Goal: Task Accomplishment & Management: Use online tool/utility

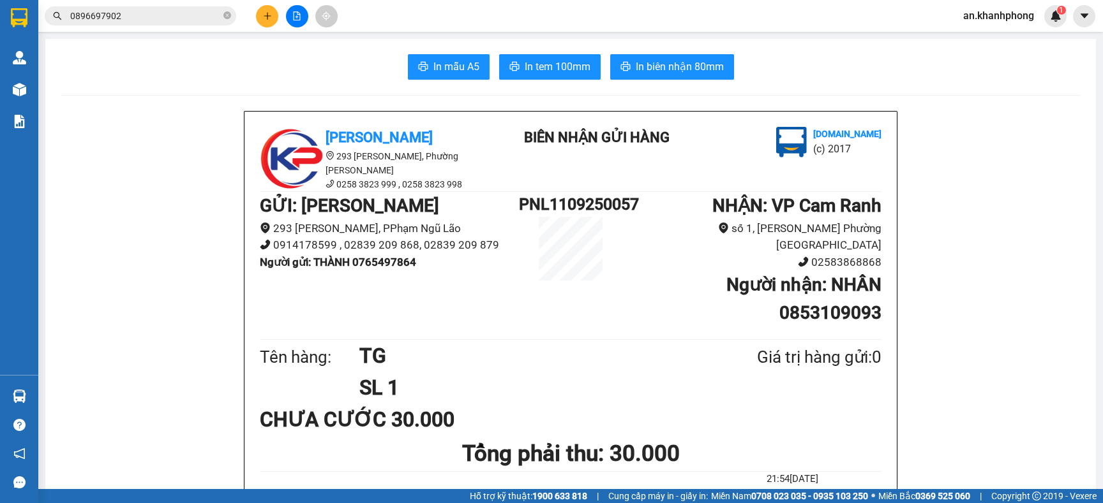
click at [261, 17] on button at bounding box center [267, 16] width 22 height 22
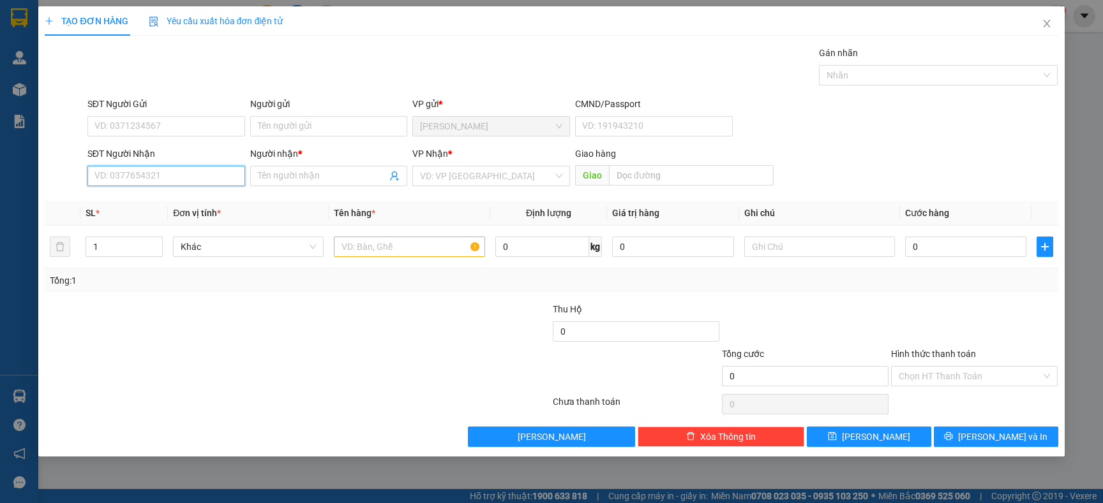
click at [186, 186] on input "SĐT Người Nhận" at bounding box center [166, 176] width 158 height 20
type input "0393181297"
click at [293, 175] on input "Người nhận *" at bounding box center [323, 176] width 130 height 14
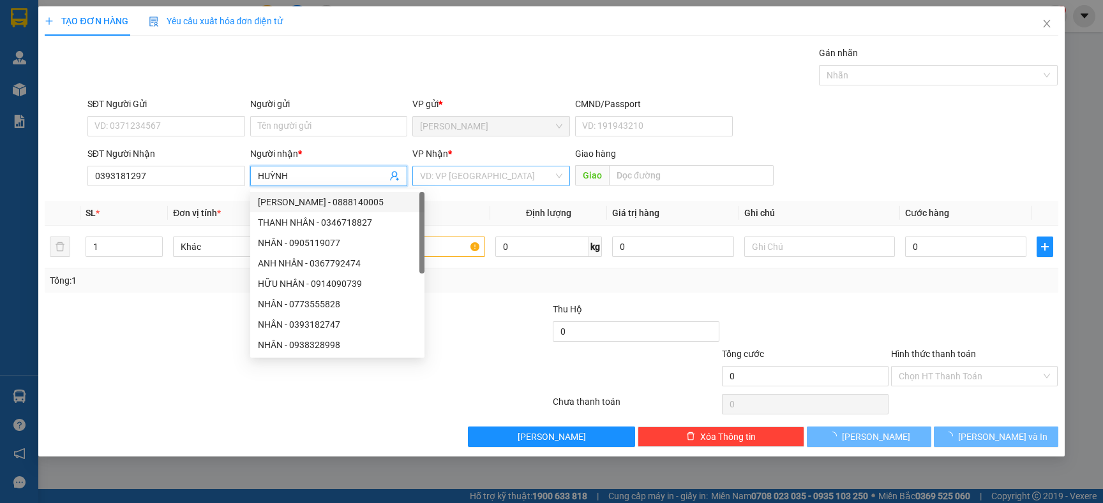
type input "HUỲNH"
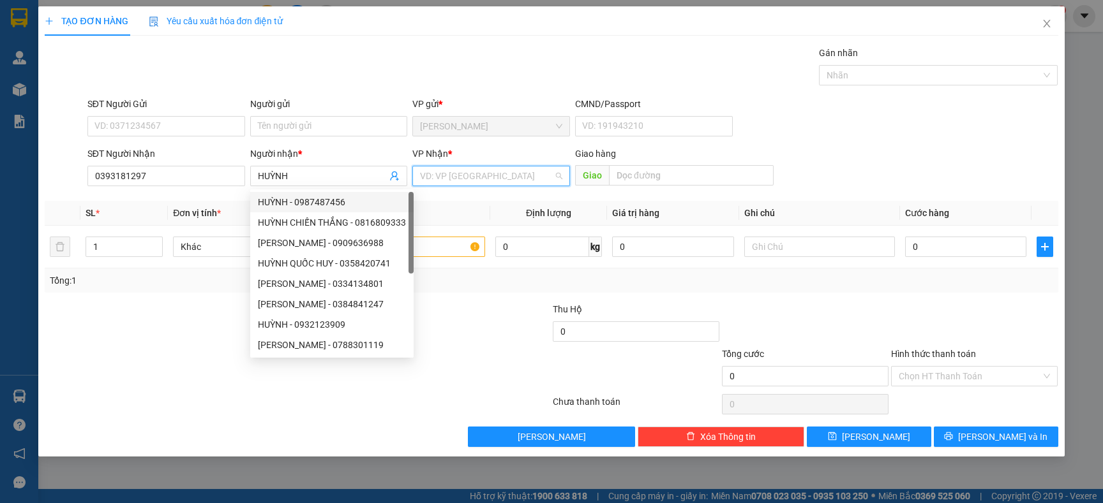
click at [464, 177] on input "search" at bounding box center [486, 176] width 133 height 19
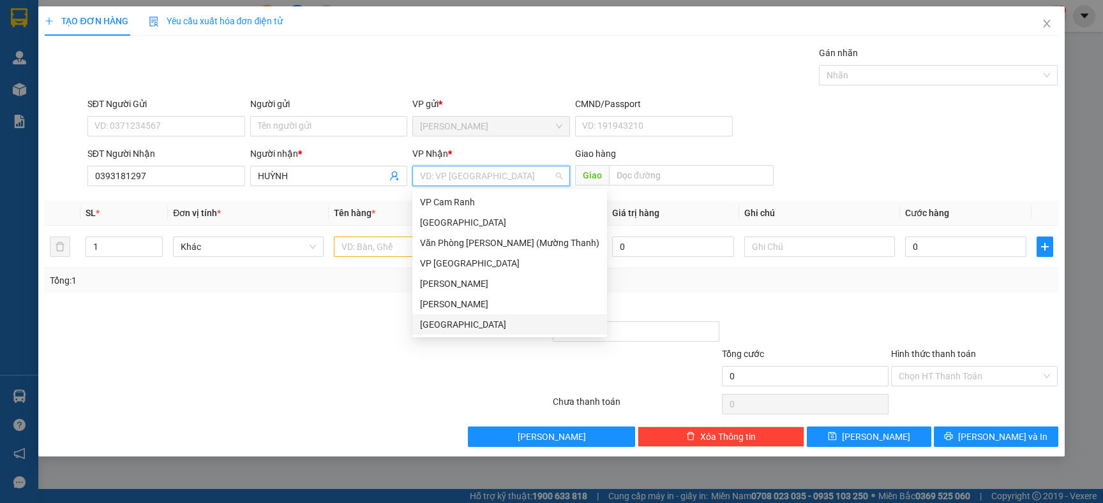
click at [464, 326] on div "[GEOGRAPHIC_DATA]" at bounding box center [509, 325] width 179 height 14
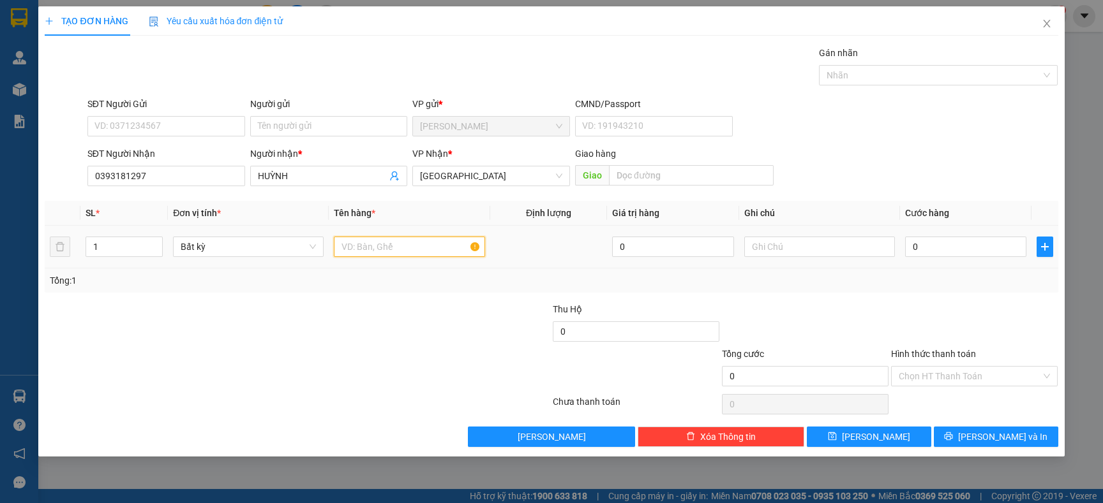
click at [363, 241] on input "text" at bounding box center [409, 247] width 151 height 20
type input "XE MÁY TK 23H35"
click at [986, 246] on input "0" at bounding box center [965, 247] width 121 height 20
type input "4"
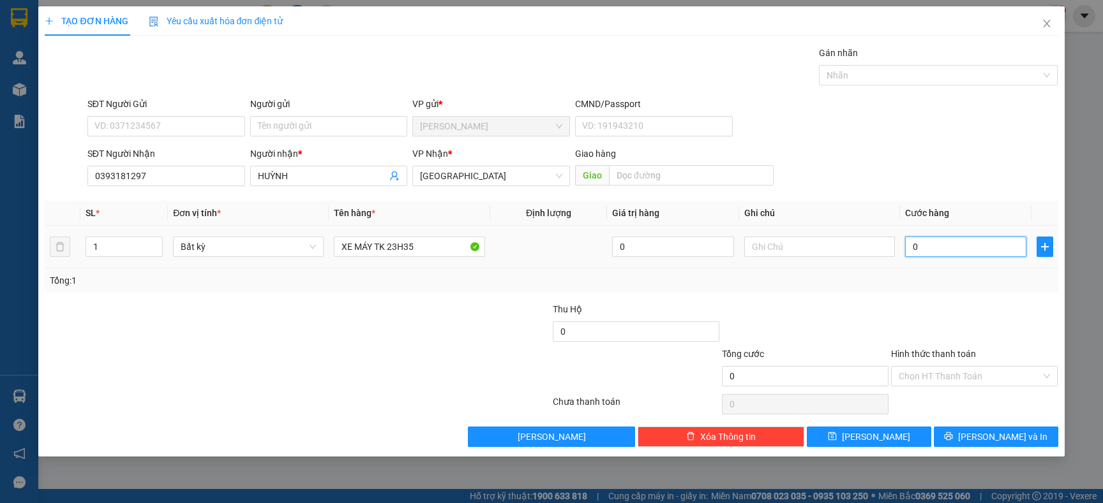
type input "4"
type input "40"
type input "400"
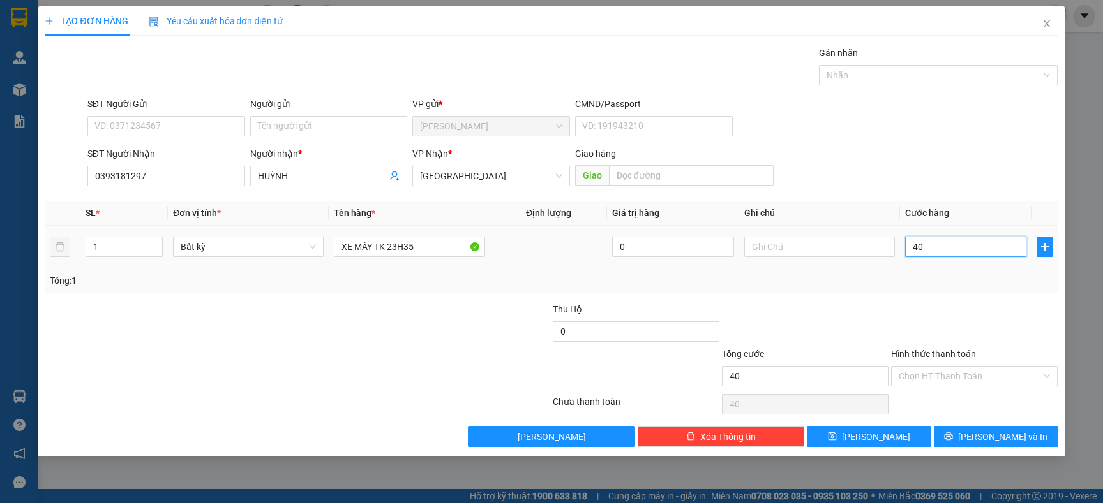
type input "400"
type input "4.000"
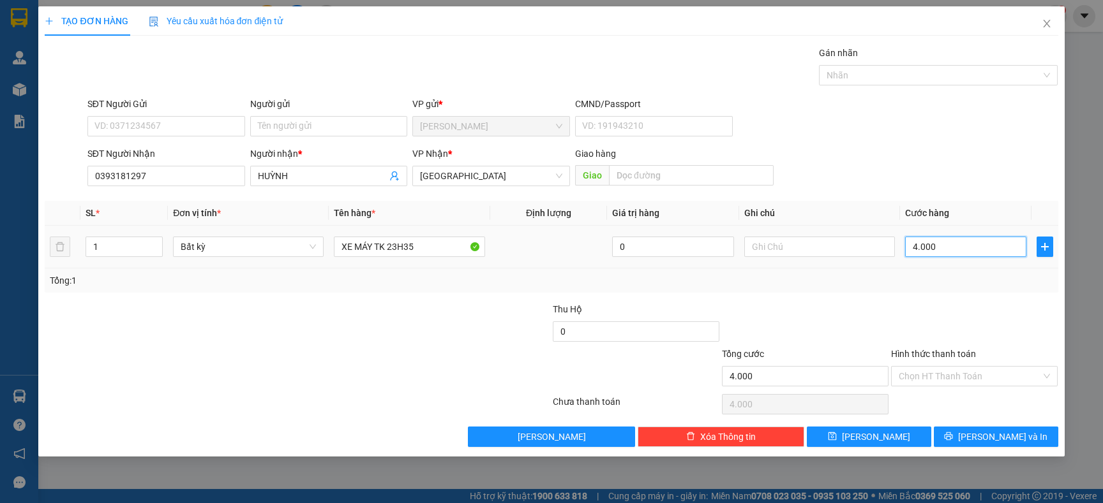
type input "400"
type input "400.000"
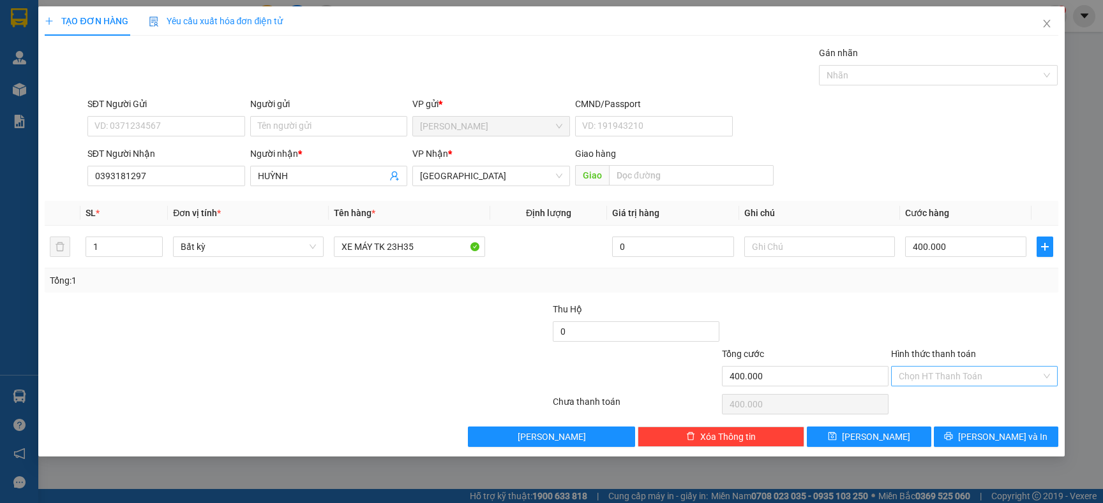
click at [974, 378] on input "Hình thức thanh toán" at bounding box center [969, 376] width 142 height 19
click at [933, 404] on div "Tại văn phòng" at bounding box center [973, 403] width 151 height 14
type input "0"
click at [981, 440] on button "[PERSON_NAME] và In" at bounding box center [995, 437] width 124 height 20
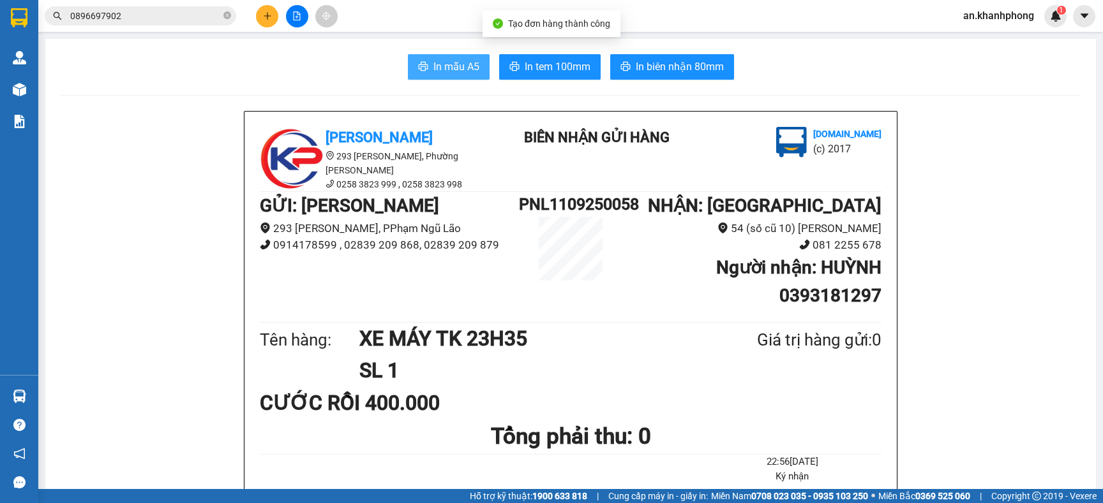
click at [438, 72] on span "In mẫu A5" at bounding box center [456, 67] width 46 height 16
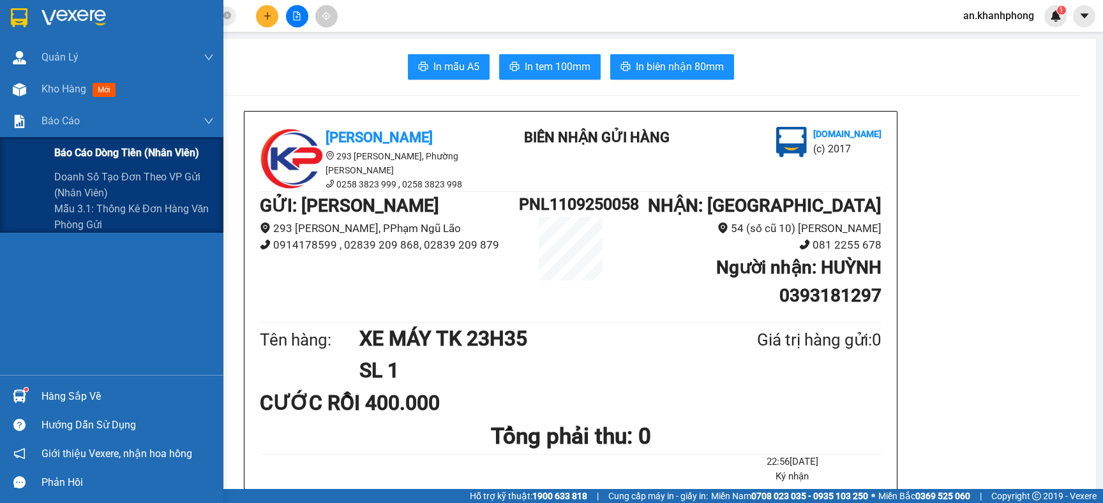
click at [86, 158] on span "Báo cáo dòng tiền (nhân viên)" at bounding box center [126, 153] width 145 height 16
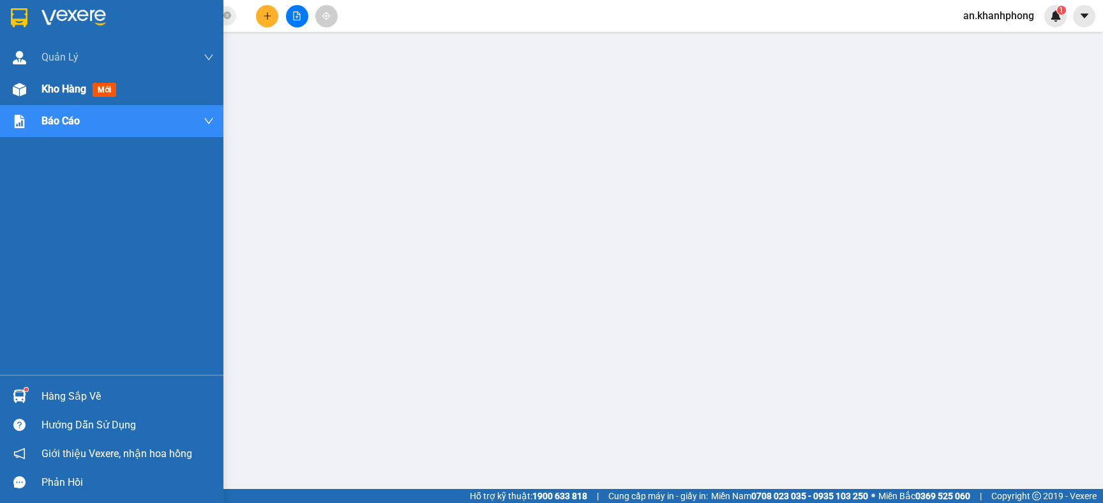
drag, startPoint x: 33, startPoint y: 87, endPoint x: 50, endPoint y: 87, distance: 17.9
click at [33, 87] on div "Kho hàng mới" at bounding box center [111, 89] width 223 height 32
click at [50, 87] on span "Kho hàng" at bounding box center [63, 89] width 45 height 12
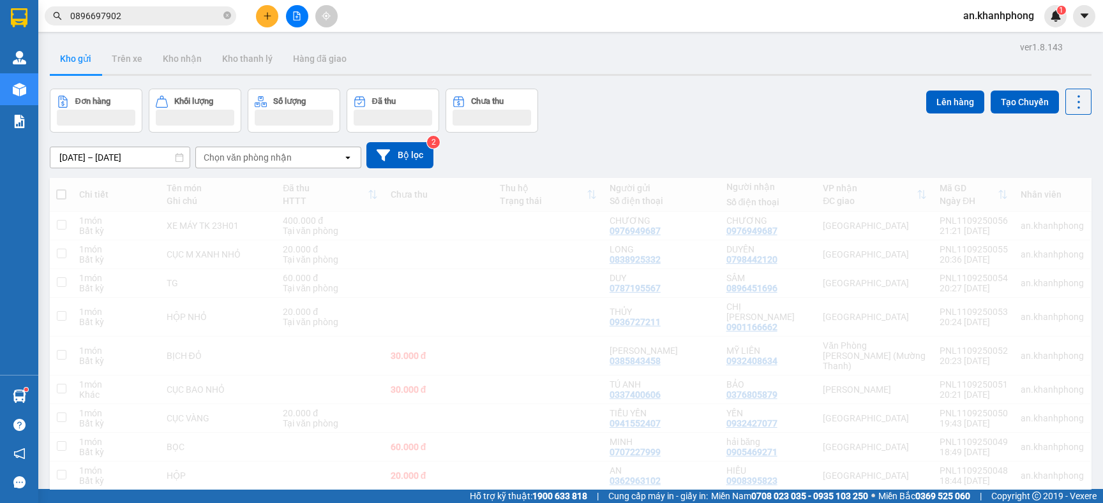
click at [656, 154] on div "[DATE] – [DATE] Press the down arrow key to interact with the calendar and sele…" at bounding box center [570, 155] width 1041 height 26
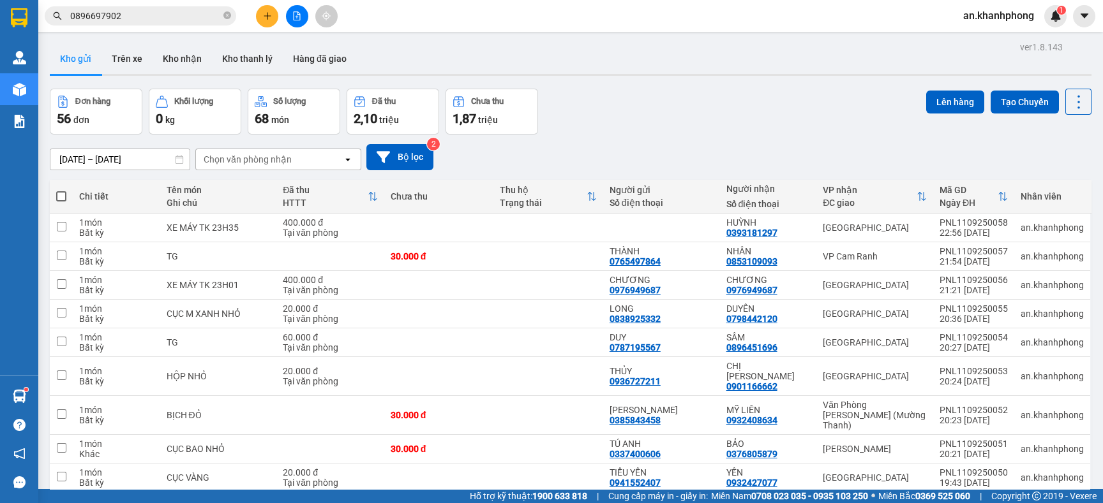
click at [738, 137] on div "[DATE] – [DATE] Press the down arrow key to interact with the calendar and sele…" at bounding box center [570, 157] width 1041 height 45
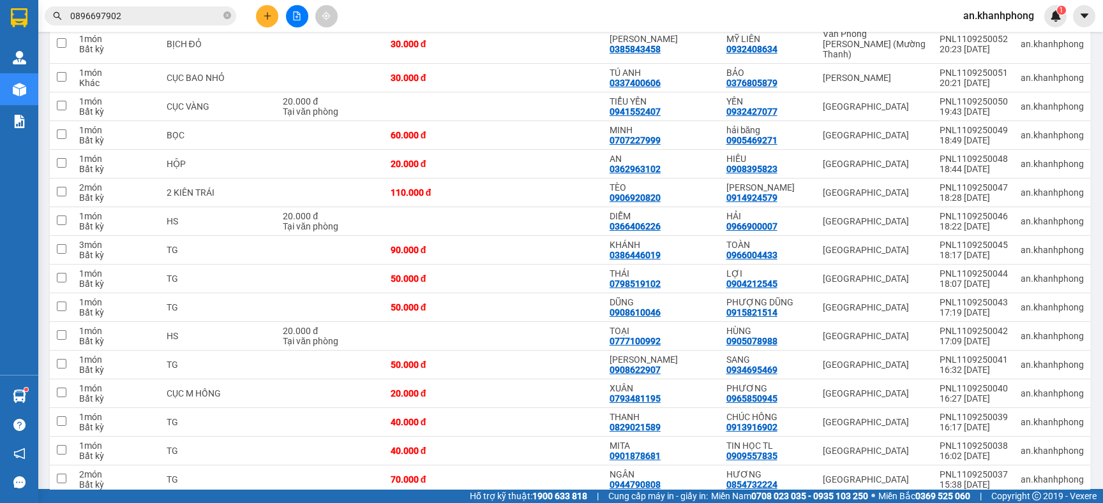
scroll to position [383, 0]
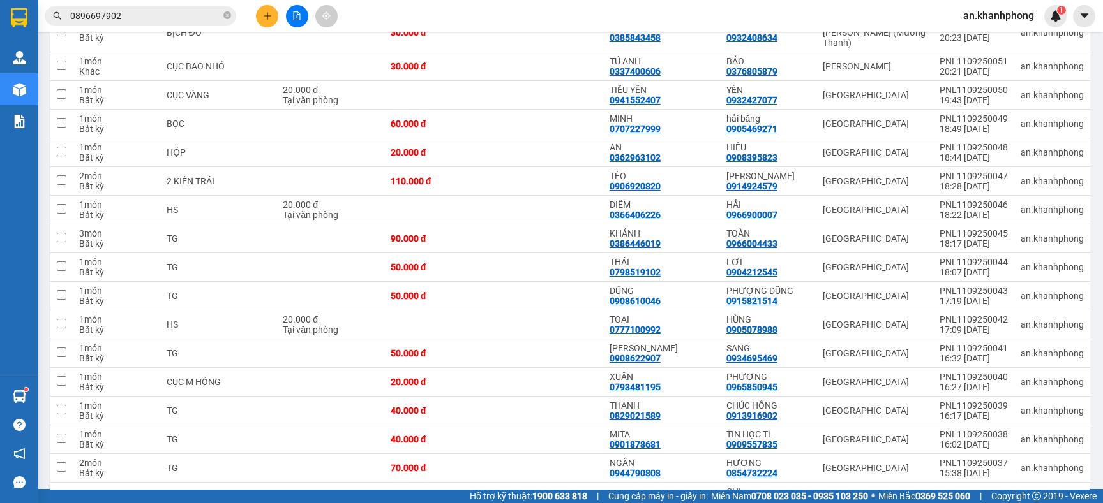
click at [654, 12] on div "Kết quả tìm kiếm ( 4 ) Bộ lọc Mã ĐH Trạng thái Món hàng Thu hộ Tổng cước Chưa c…" at bounding box center [551, 16] width 1103 height 32
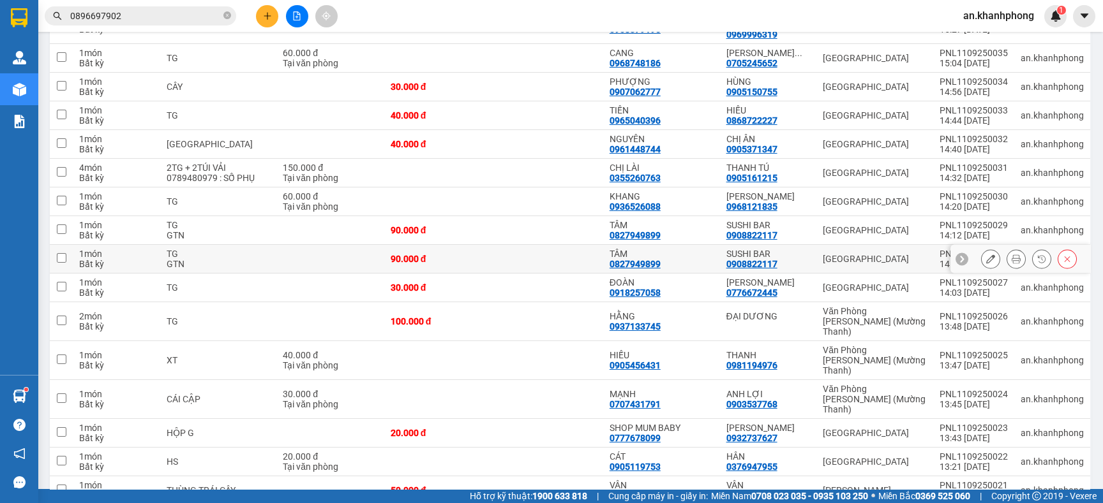
scroll to position [1340, 0]
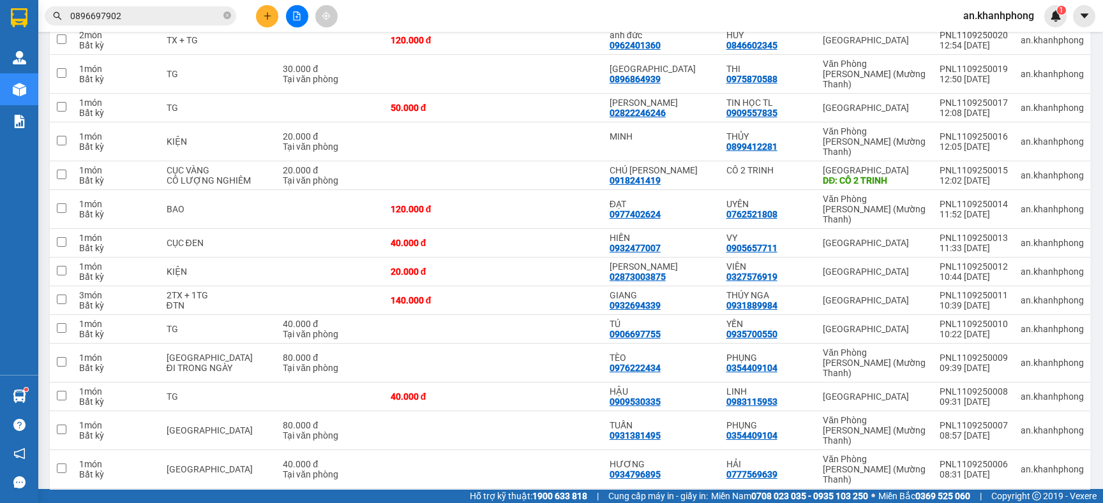
click at [568, 10] on div "Kết quả tìm kiếm ( 4 ) Bộ lọc Mã ĐH Trạng thái Món hàng Thu hộ Tổng cước Chưa c…" at bounding box center [551, 16] width 1103 height 32
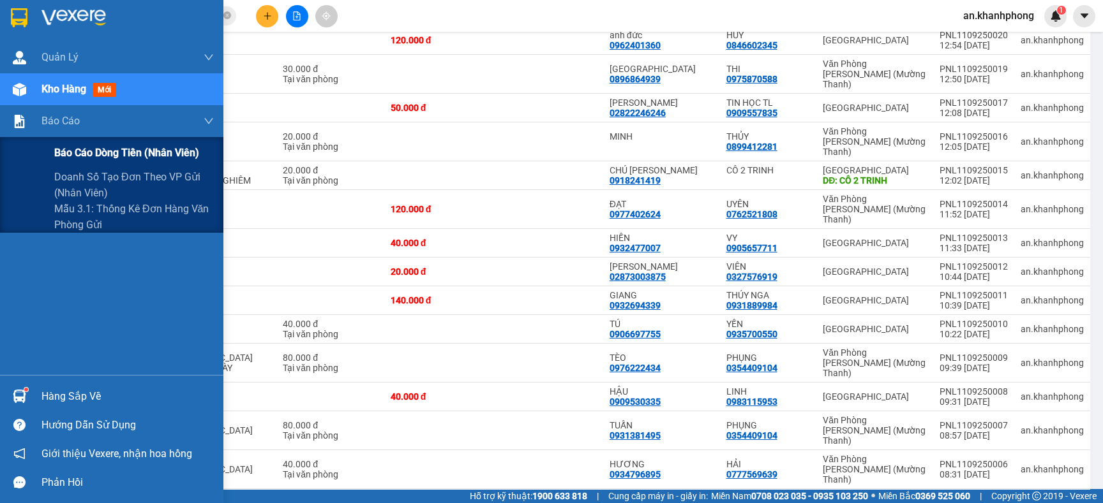
click at [101, 151] on span "Báo cáo dòng tiền (nhân viên)" at bounding box center [126, 153] width 145 height 16
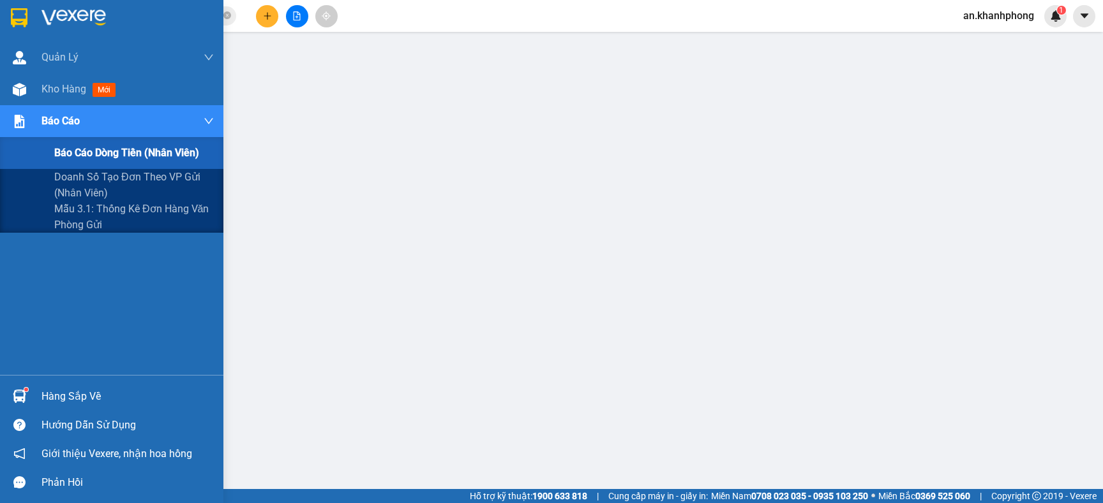
scroll to position [128, 0]
click at [122, 153] on span "Báo cáo dòng tiền (nhân viên)" at bounding box center [126, 153] width 145 height 16
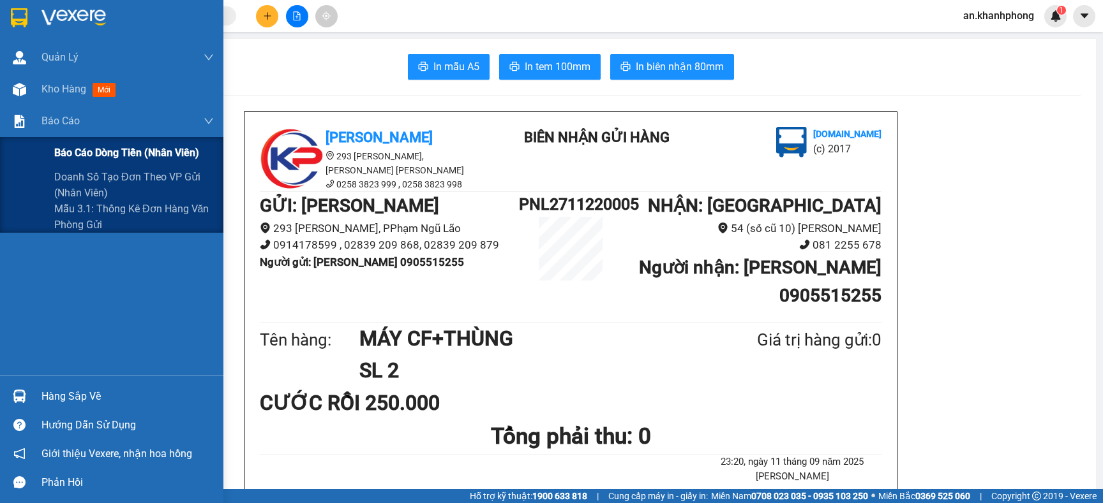
click at [84, 147] on span "Báo cáo dòng tiền (nhân viên)" at bounding box center [126, 153] width 145 height 16
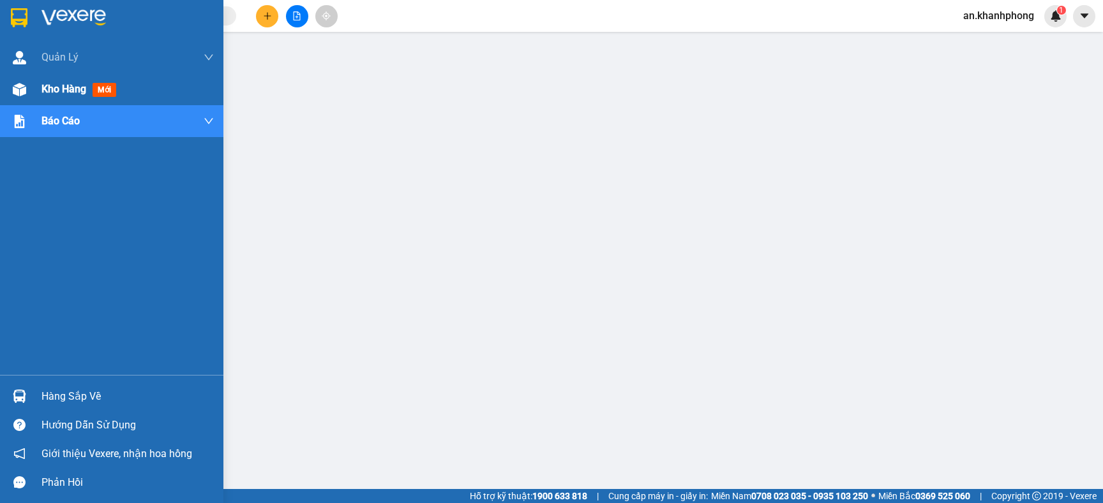
click at [57, 89] on span "Kho hàng" at bounding box center [63, 89] width 45 height 12
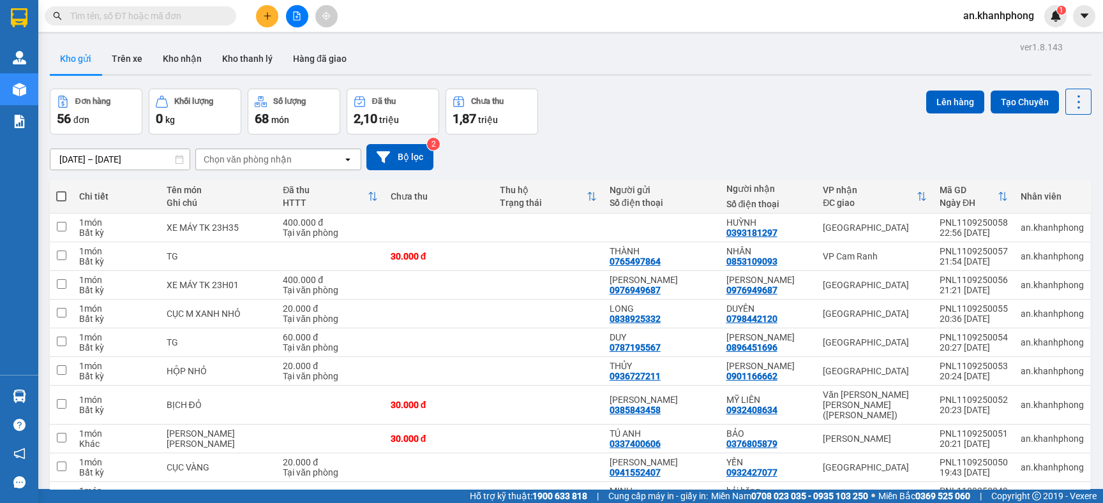
click at [59, 195] on span at bounding box center [61, 196] width 10 height 10
click at [61, 190] on input "checkbox" at bounding box center [61, 190] width 0 height 0
checkbox input "true"
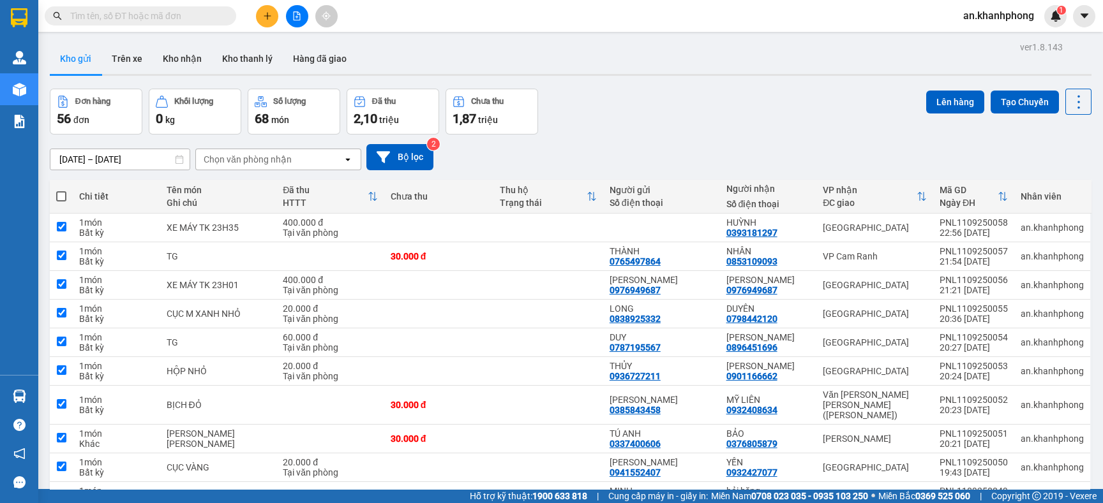
checkbox input "true"
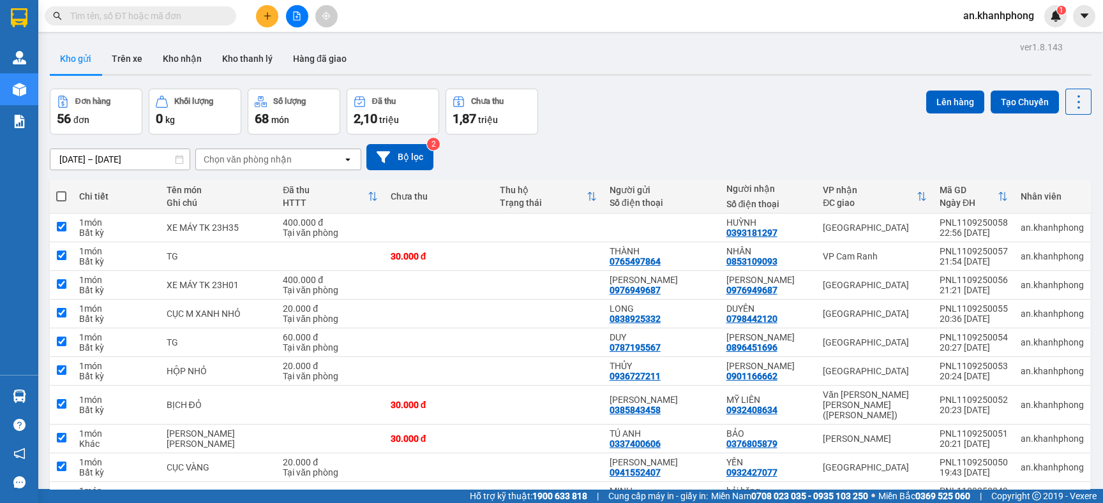
checkbox input "true"
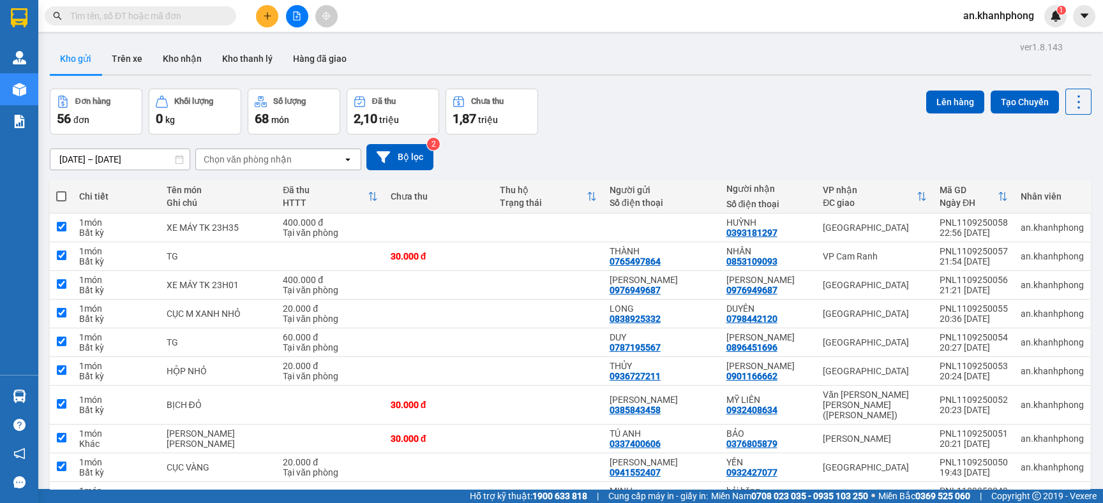
checkbox input "true"
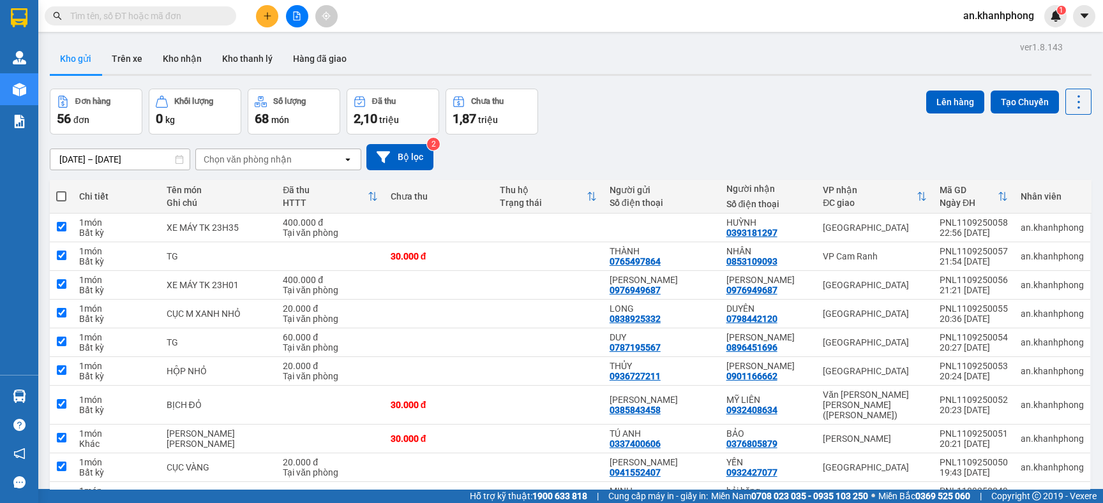
checkbox input "true"
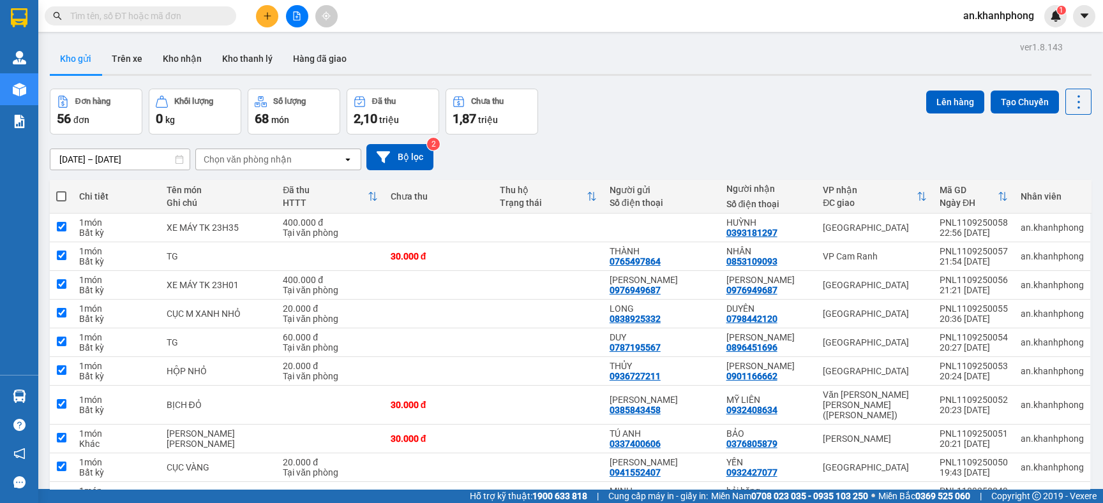
checkbox input "true"
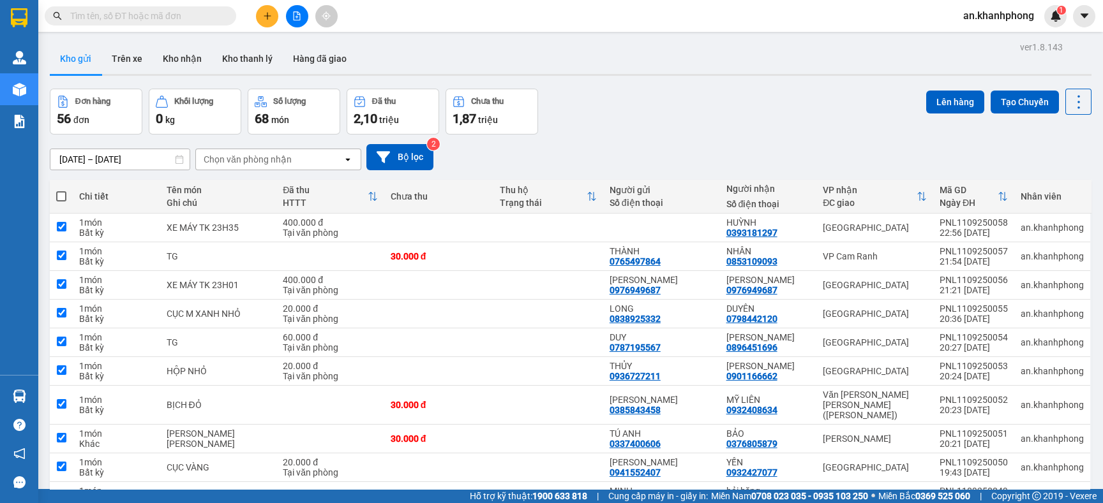
checkbox input "true"
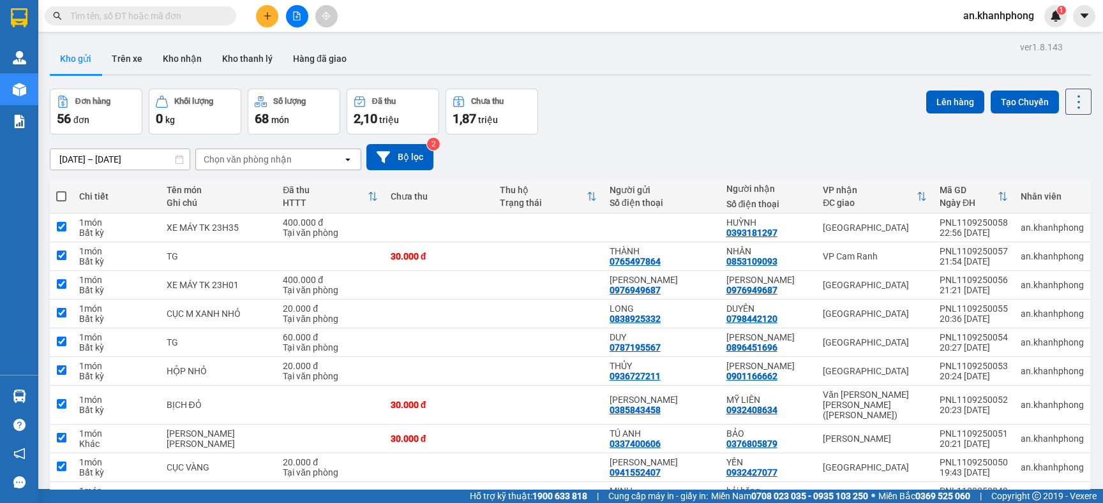
checkbox input "true"
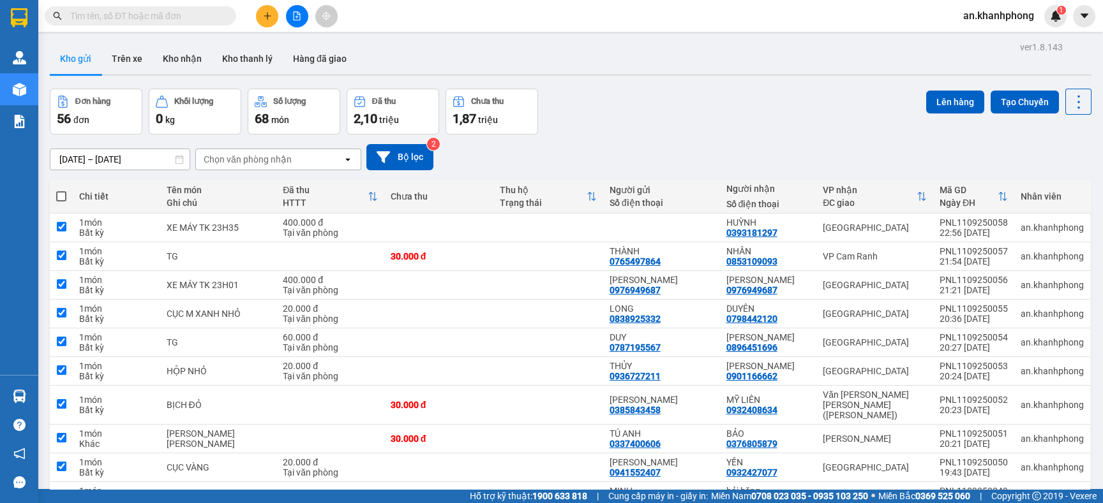
checkbox input "true"
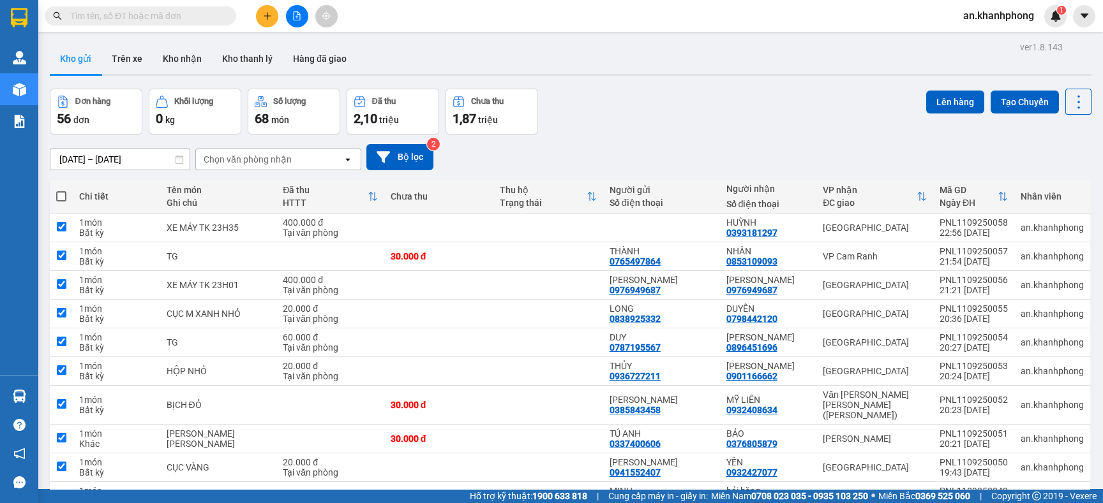
checkbox input "true"
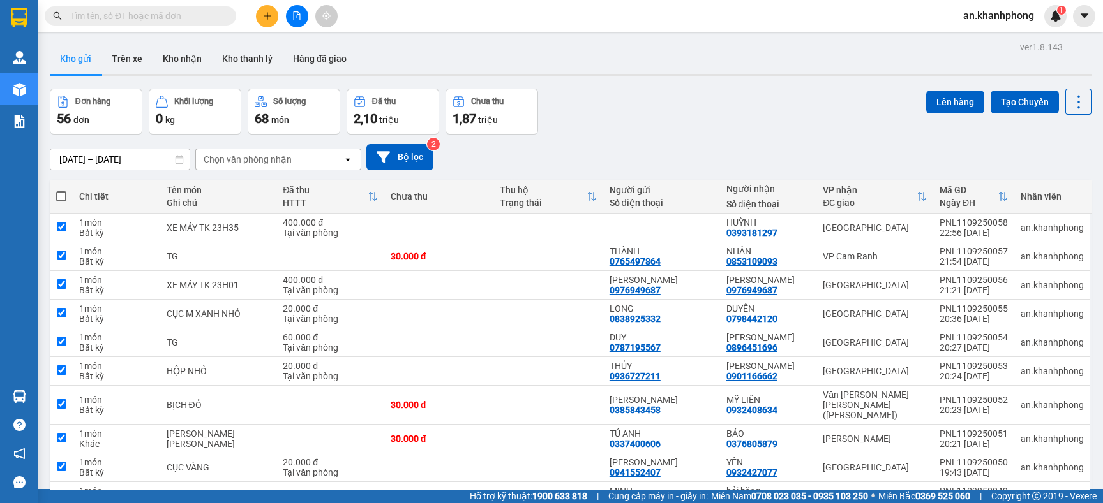
checkbox input "true"
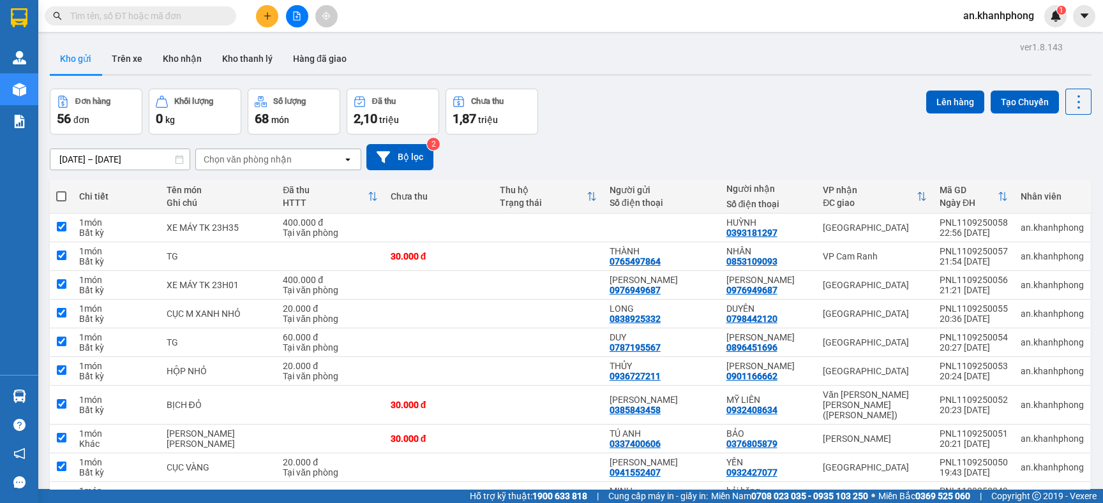
checkbox input "true"
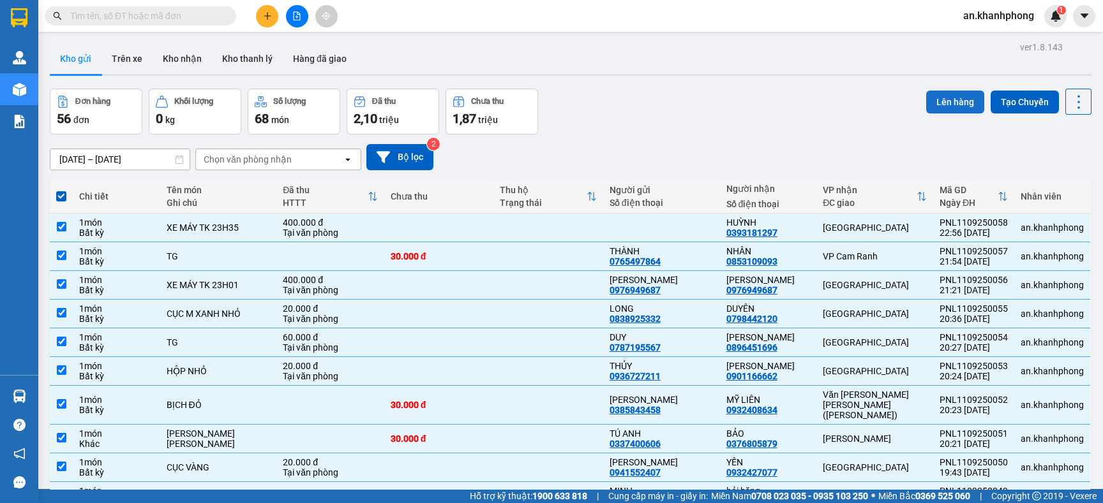
click at [932, 101] on button "Lên hàng" at bounding box center [955, 102] width 58 height 23
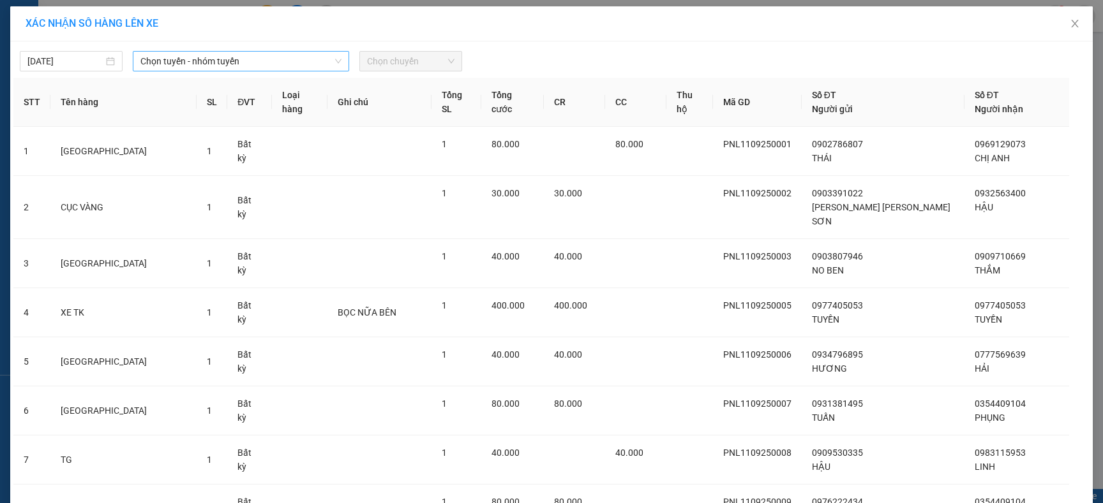
click at [323, 65] on span "Chọn tuyến - nhóm tuyến" at bounding box center [240, 61] width 201 height 19
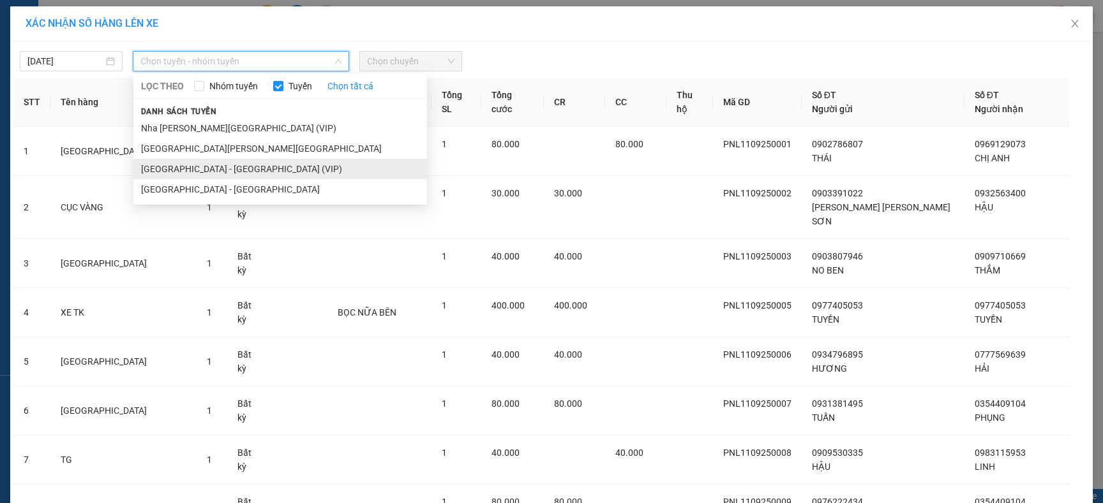
click at [251, 172] on li "Sài Gòn - Nha Trang (VIP)" at bounding box center [279, 169] width 293 height 20
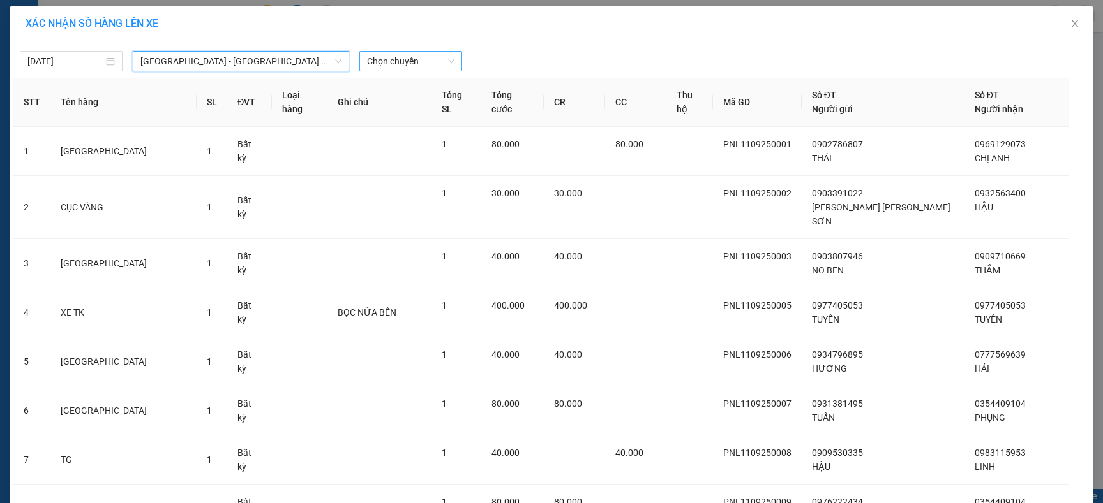
click at [440, 57] on span "Chọn chuyến" at bounding box center [410, 61] width 87 height 19
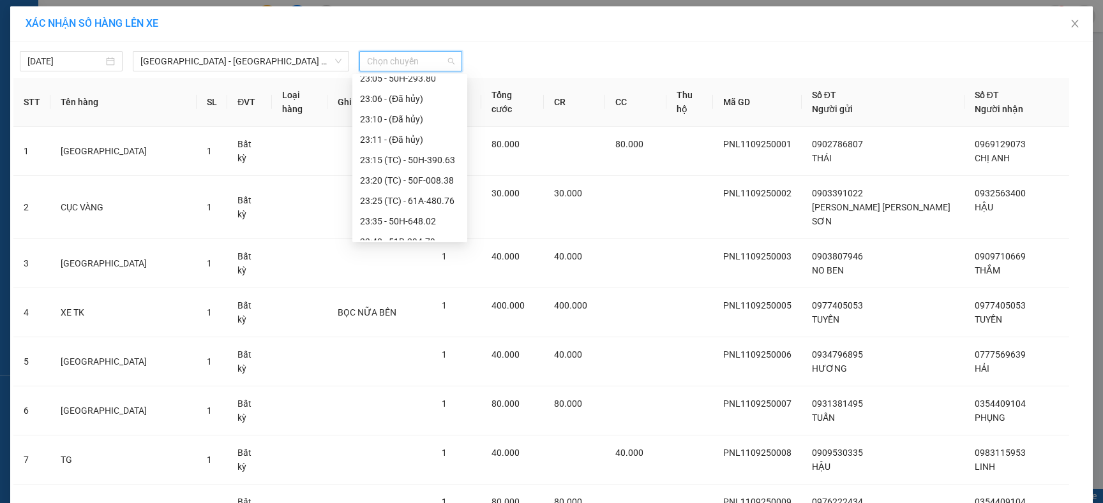
scroll to position [346, 0]
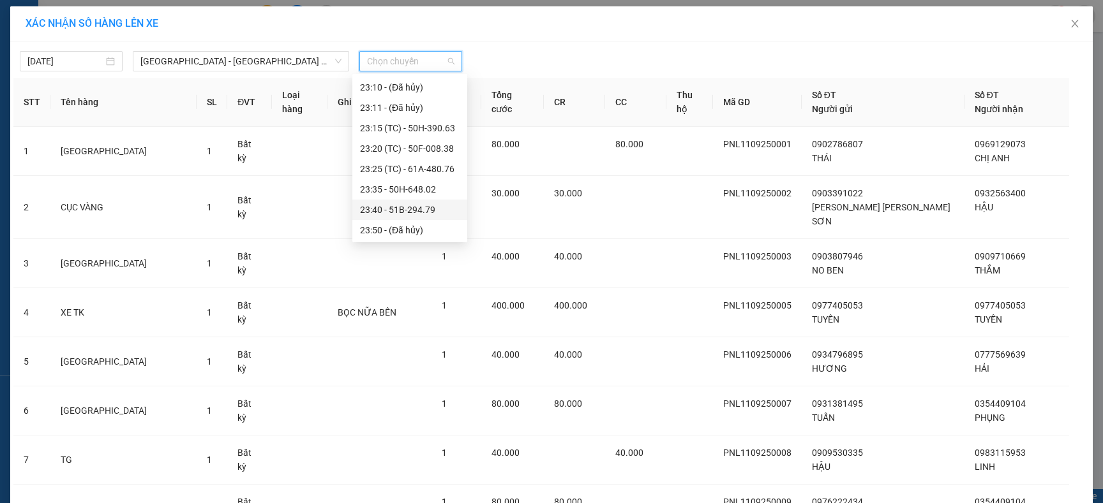
click at [411, 210] on div "23:40 - 51B-294.79" at bounding box center [410, 210] width 100 height 14
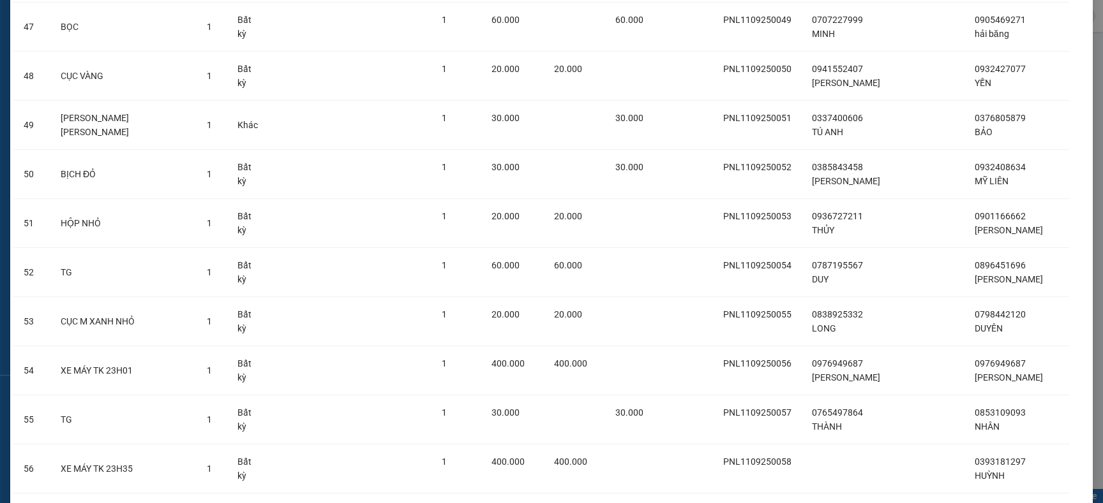
scroll to position [2502, 0]
